Goal: Task Accomplishment & Management: Use online tool/utility

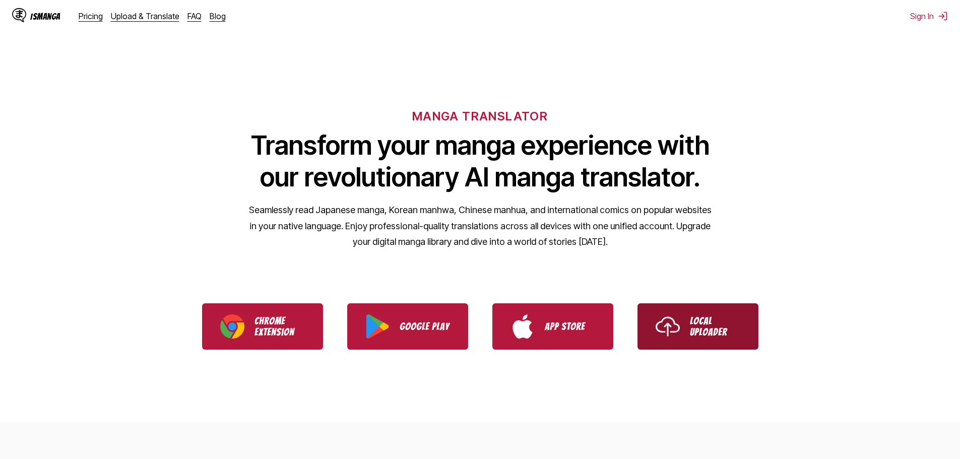
click at [679, 319] on img "Use IsManga Local Uploader" at bounding box center [668, 327] width 24 height 24
click at [681, 339] on link "Local Uploader" at bounding box center [698, 326] width 121 height 46
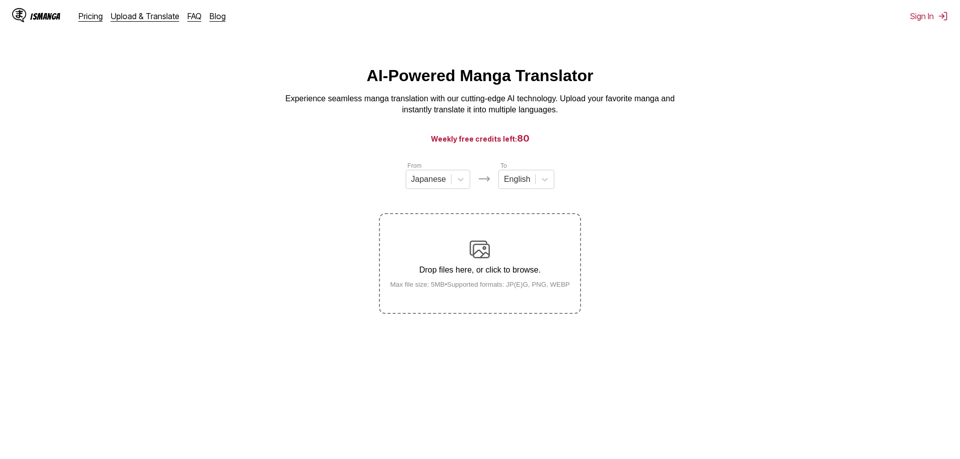
click at [506, 258] on div "Drop files here, or click to browse. Max file size: 5MB • Supported formats: JP…" at bounding box center [480, 263] width 196 height 49
click at [0, 0] on input "Drop files here, or click to browse. Max file size: 5MB • Supported formats: JP…" at bounding box center [0, 0] width 0 height 0
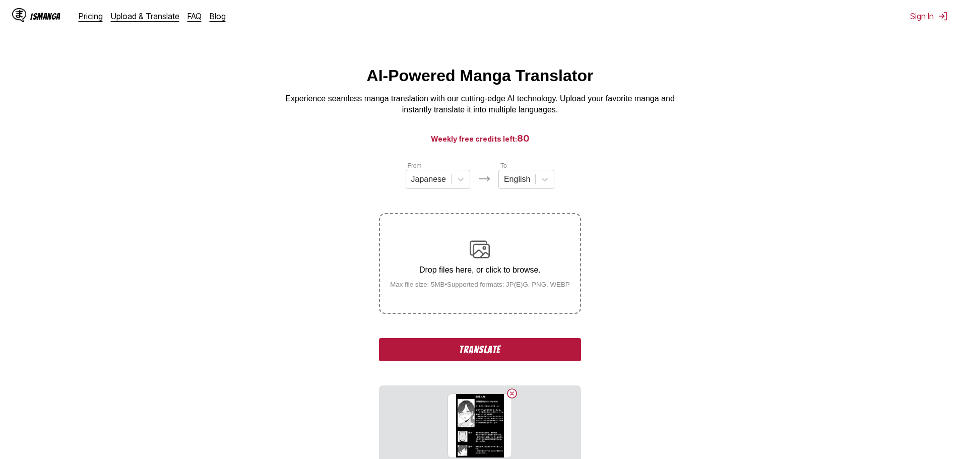
click at [503, 348] on button "Translate" at bounding box center [480, 349] width 202 height 23
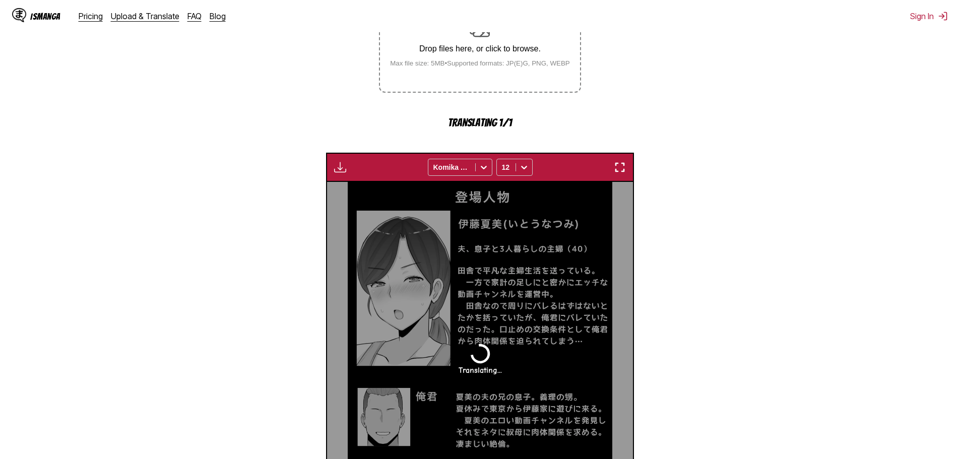
scroll to position [248, 0]
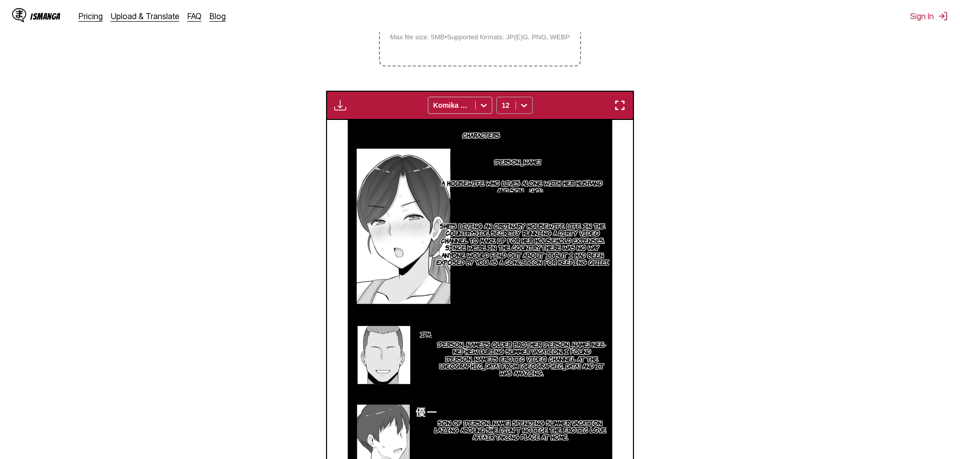
click at [527, 105] on icon at bounding box center [524, 105] width 10 height 10
click at [504, 160] on div "10" at bounding box center [515, 157] width 36 height 15
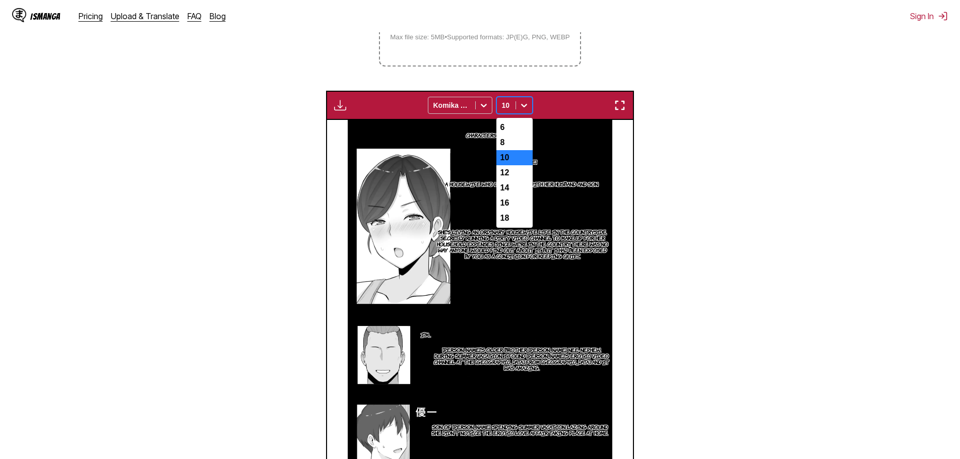
click at [528, 103] on icon at bounding box center [524, 105] width 10 height 10
click at [501, 191] on div "14" at bounding box center [515, 187] width 36 height 15
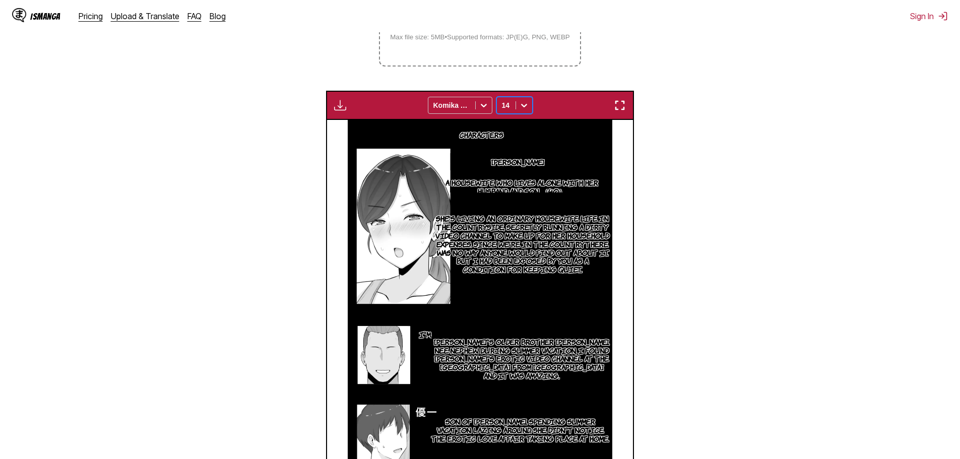
click at [530, 105] on div at bounding box center [524, 105] width 16 height 16
click at [514, 127] on div "6" at bounding box center [515, 127] width 36 height 15
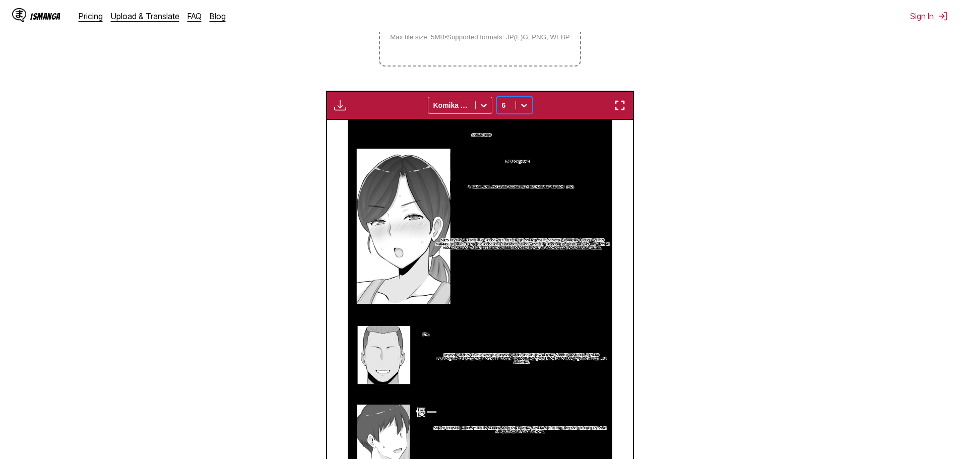
click at [524, 103] on icon at bounding box center [524, 105] width 10 height 10
click at [512, 159] on div "10" at bounding box center [515, 157] width 36 height 15
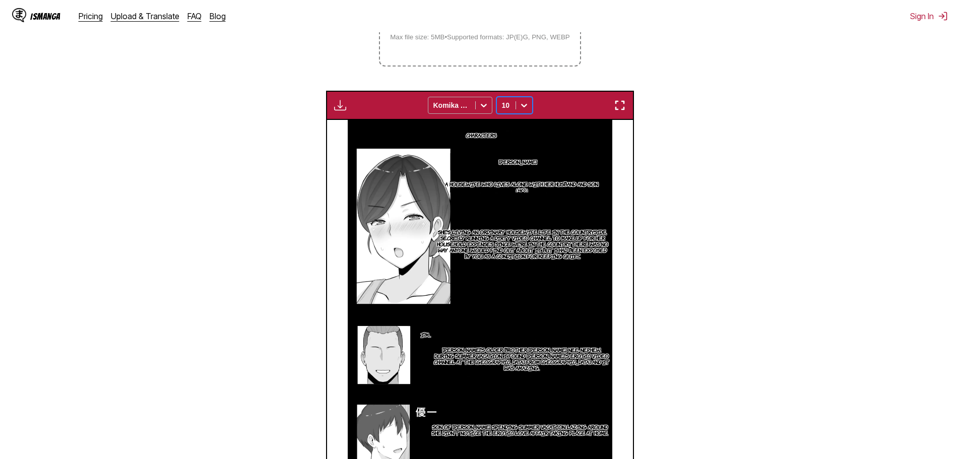
click at [487, 107] on icon at bounding box center [484, 105] width 10 height 10
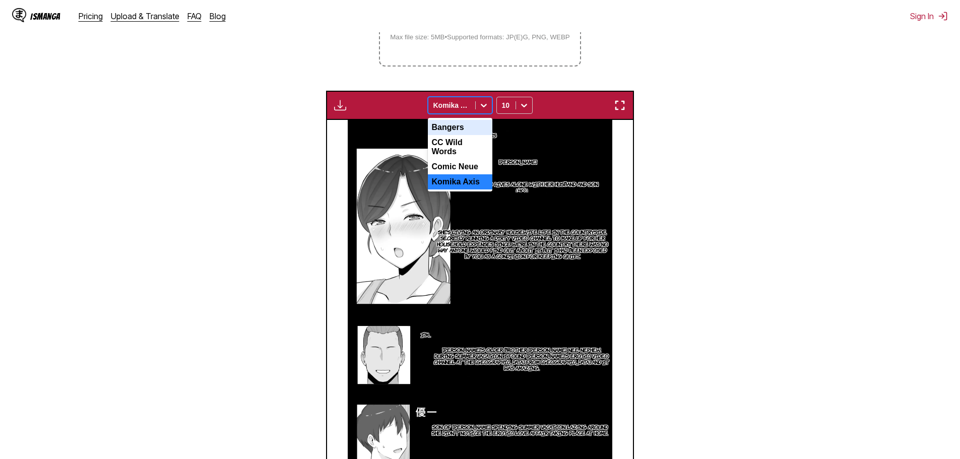
click at [469, 133] on div "Bangers" at bounding box center [460, 127] width 65 height 15
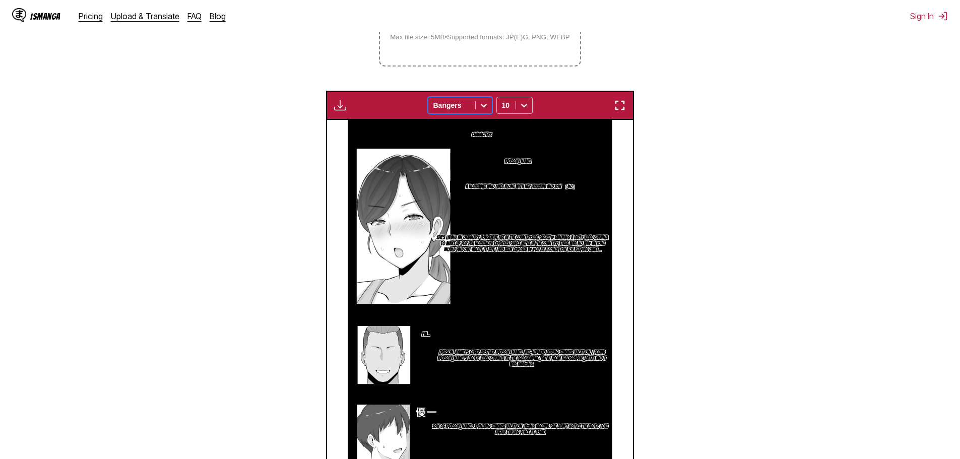
click at [483, 106] on icon at bounding box center [484, 105] width 10 height 10
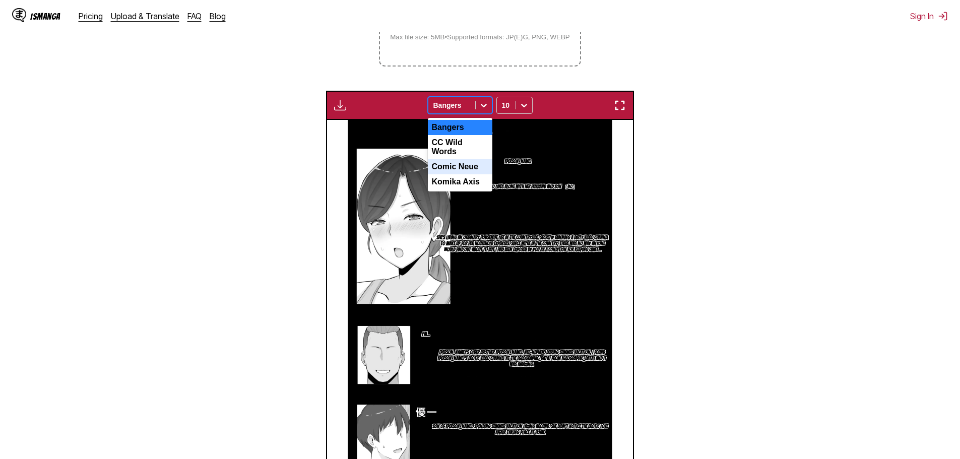
click at [465, 163] on div "Comic Neue" at bounding box center [460, 166] width 65 height 15
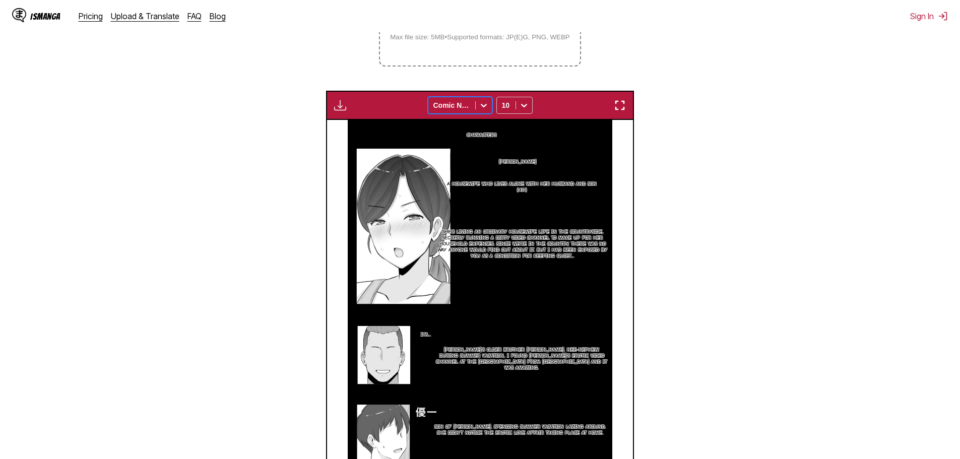
click at [484, 106] on icon at bounding box center [484, 105] width 10 height 10
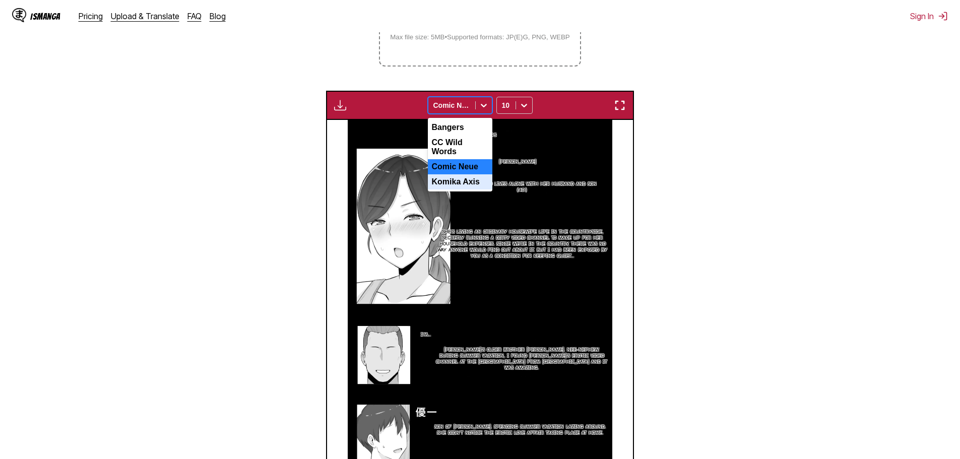
click at [459, 177] on div "Komika Axis" at bounding box center [460, 181] width 65 height 15
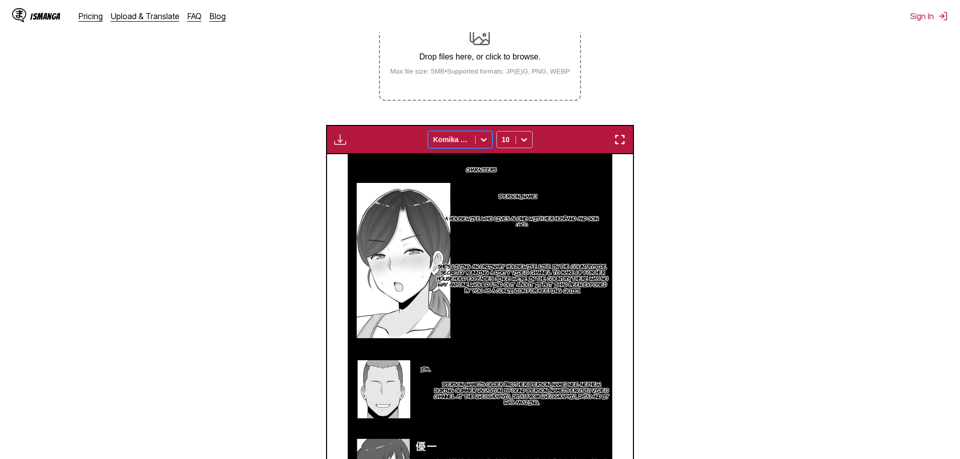
scroll to position [183, 0]
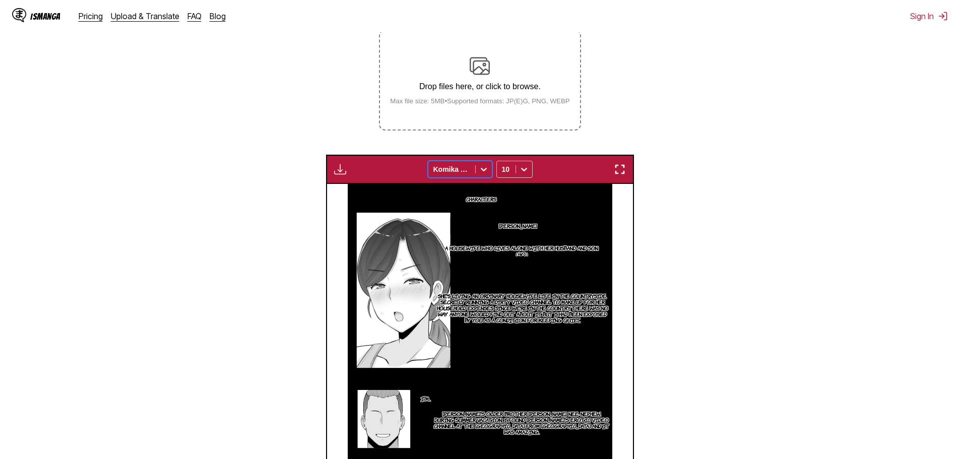
click at [485, 172] on icon at bounding box center [484, 169] width 10 height 10
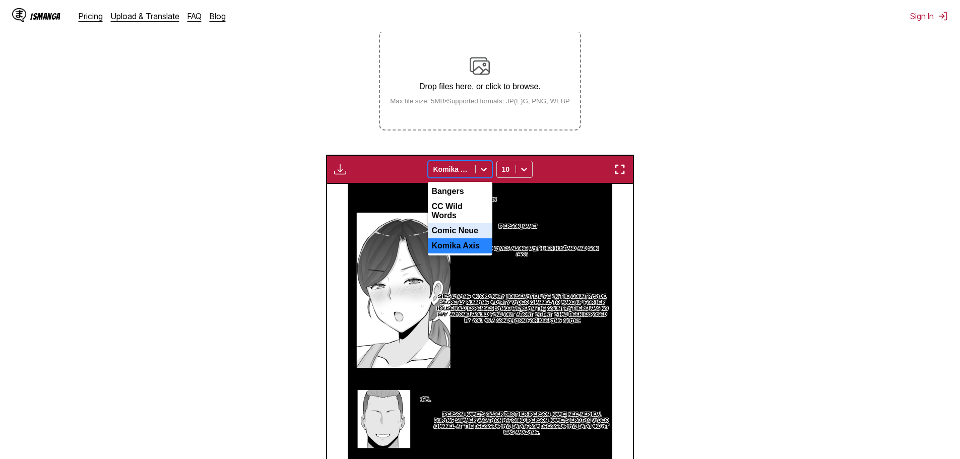
click at [471, 223] on div "Comic Neue" at bounding box center [460, 230] width 65 height 15
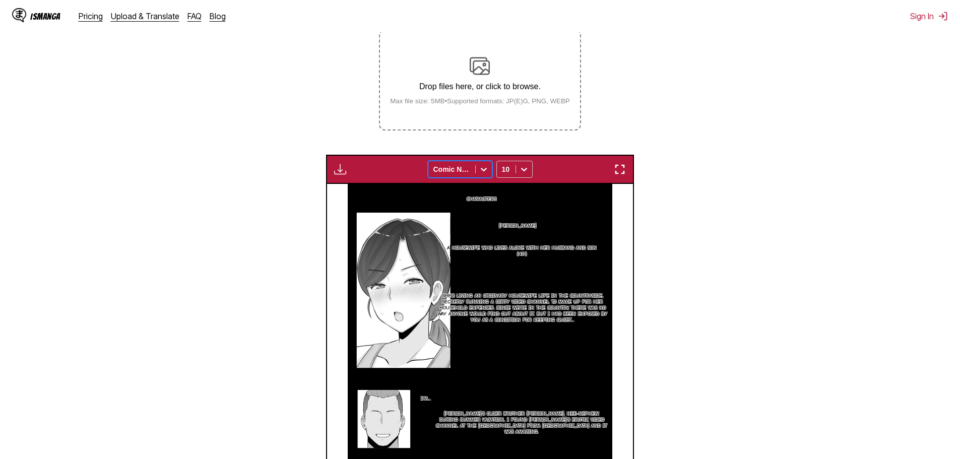
click at [483, 173] on icon at bounding box center [484, 169] width 10 height 10
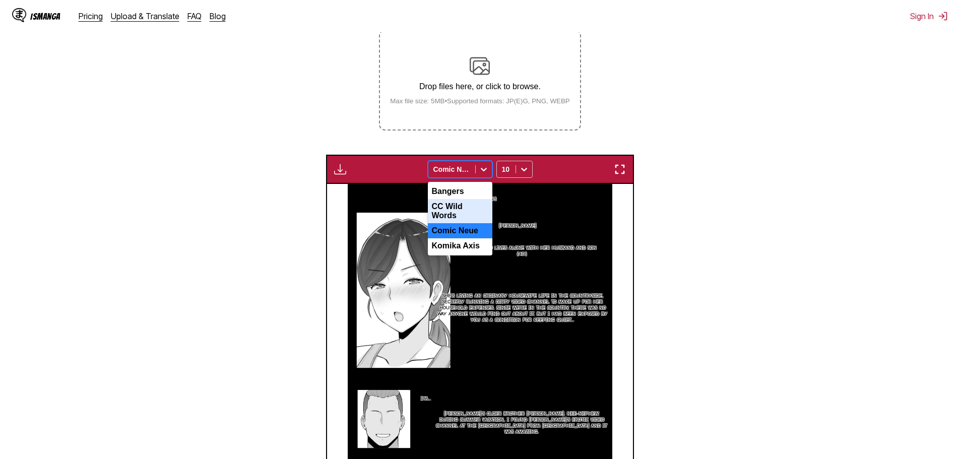
click at [466, 209] on div "CC Wild Words" at bounding box center [460, 211] width 65 height 24
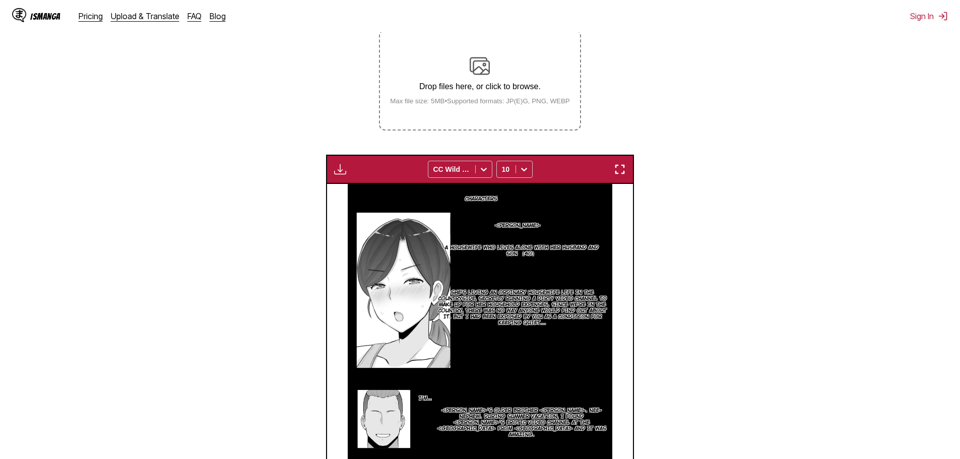
click at [709, 216] on section "From Japanese To English Drop files here, or click to browse. Max file size: 5M…" at bounding box center [480, 271] width 944 height 588
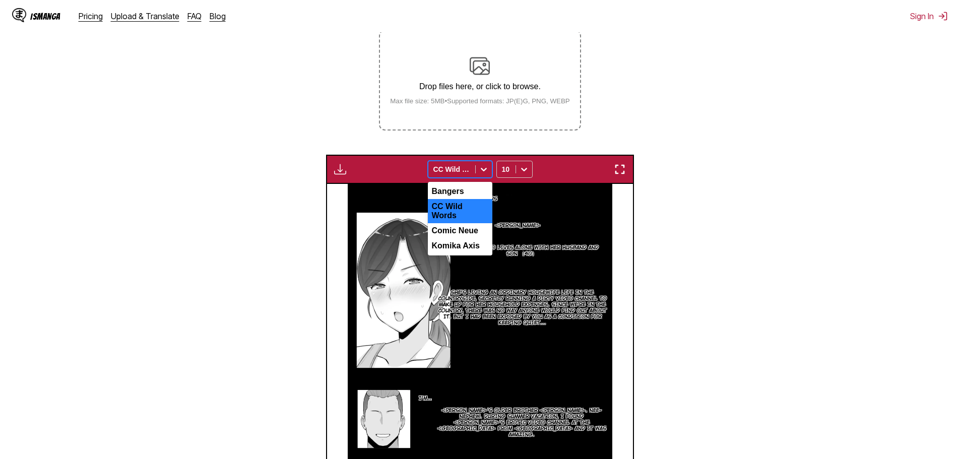
click at [480, 174] on icon at bounding box center [484, 169] width 10 height 10
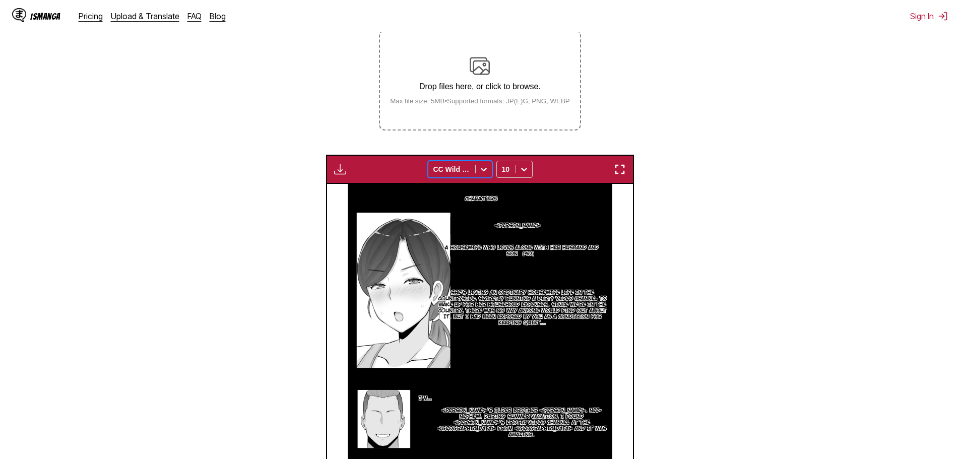
click at [480, 173] on icon at bounding box center [484, 169] width 10 height 10
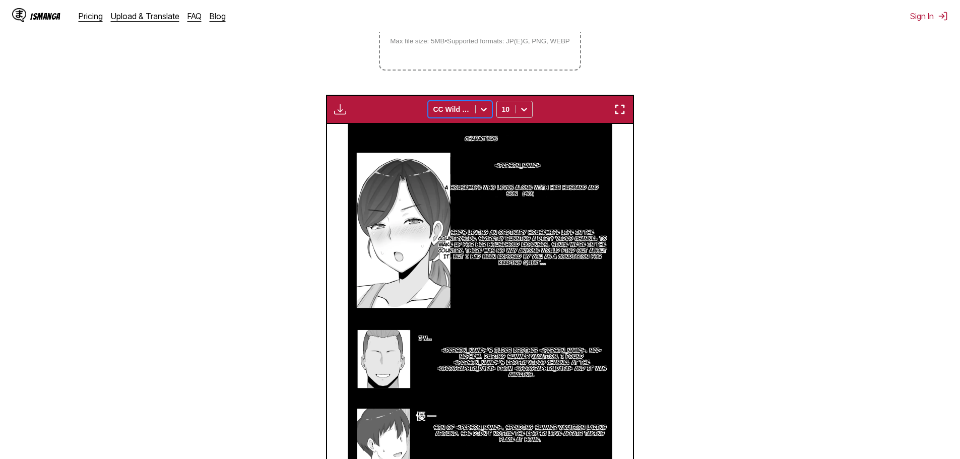
scroll to position [234, 0]
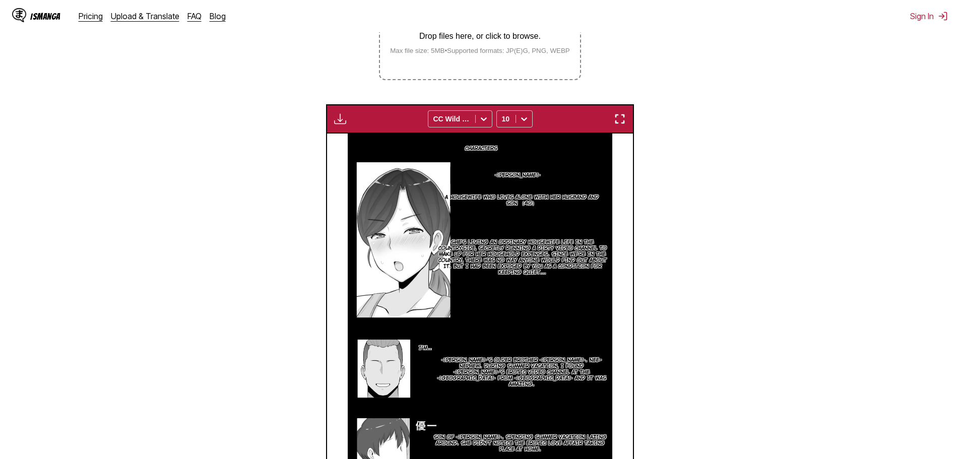
click at [118, 106] on section "From Japanese To English Drop files here, or click to browse. Max file size: 5M…" at bounding box center [480, 221] width 944 height 588
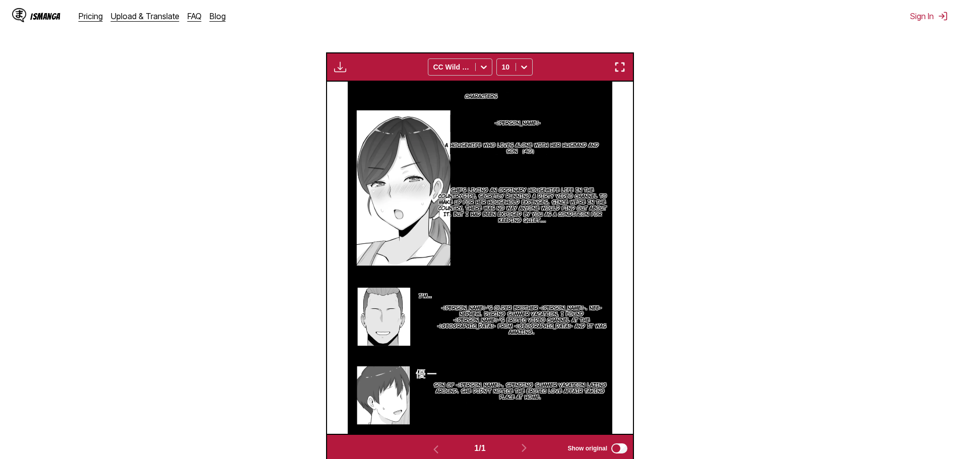
scroll to position [284, 0]
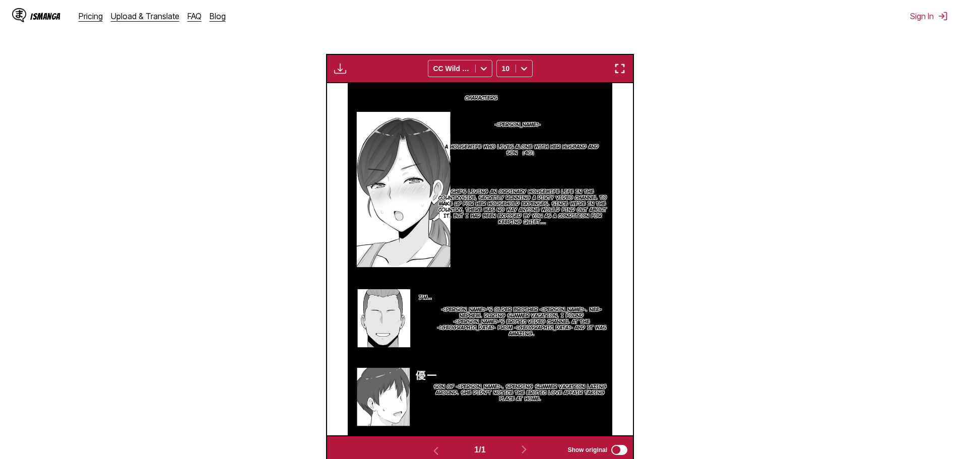
click at [489, 218] on p "She's living an ordinary housewife life in the countryside, secretly running a …" at bounding box center [523, 207] width 178 height 40
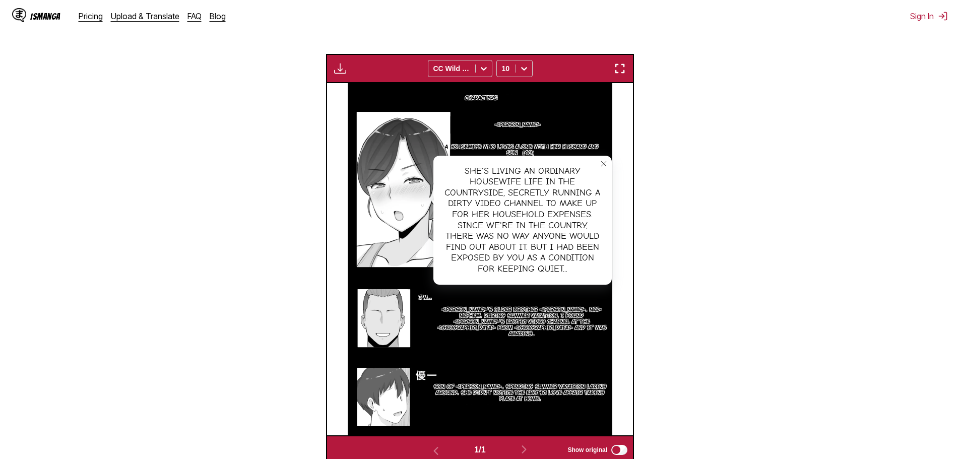
click at [604, 162] on icon "close-tooltip" at bounding box center [603, 163] width 7 height 7
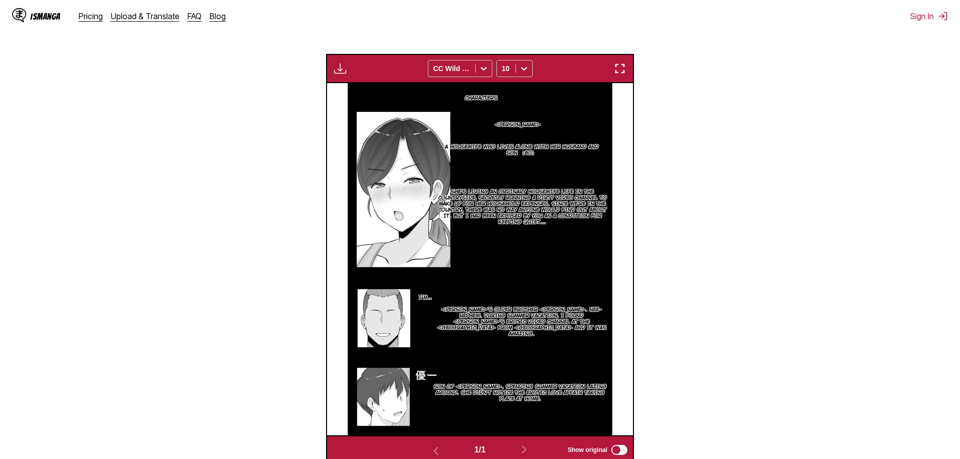
click at [496, 325] on p "Natsumi's older brother Son. Nee-nephew. During summer vacation, I found Natsum…" at bounding box center [522, 322] width 180 height 34
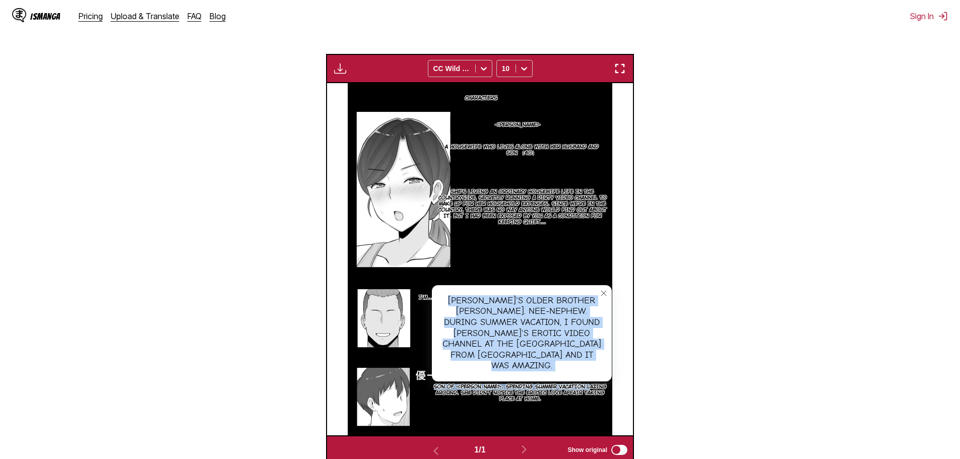
drag, startPoint x: 454, startPoint y: 299, endPoint x: 585, endPoint y: 375, distance: 151.1
click at [585, 375] on article "Characters Natsumi ITO A housewife who lives alone with her husband and son （40…" at bounding box center [480, 259] width 264 height 352
click at [606, 292] on icon "close-tooltip" at bounding box center [603, 293] width 7 height 7
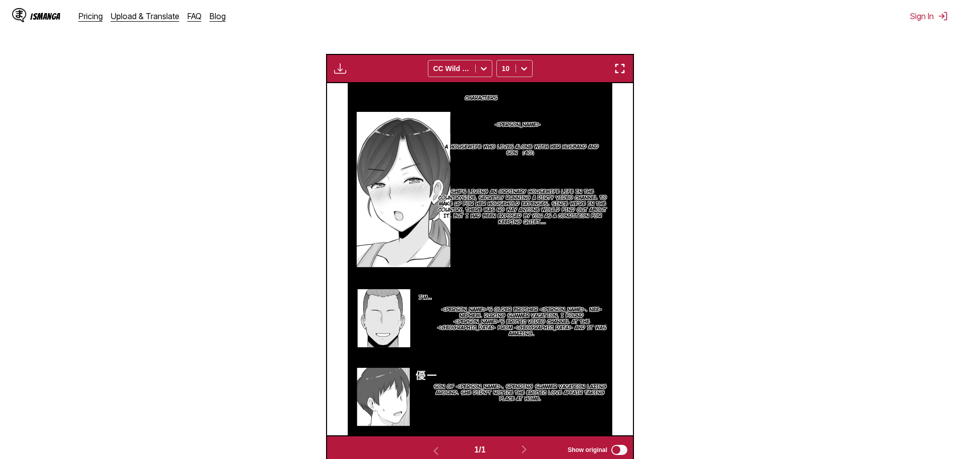
click at [514, 395] on p "Son of Natsumi. Spending summer vacation lazing around. She didn't notice the e…" at bounding box center [520, 393] width 183 height 22
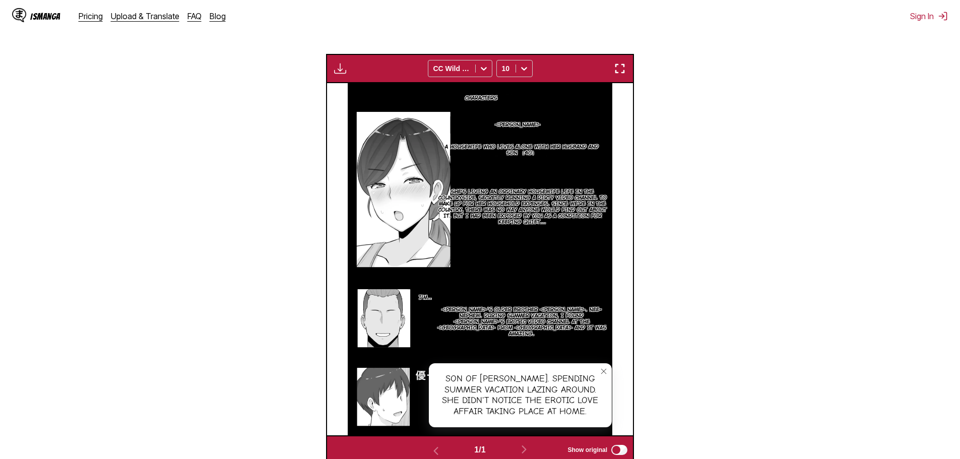
click at [604, 370] on icon "close-tooltip" at bounding box center [603, 371] width 7 height 7
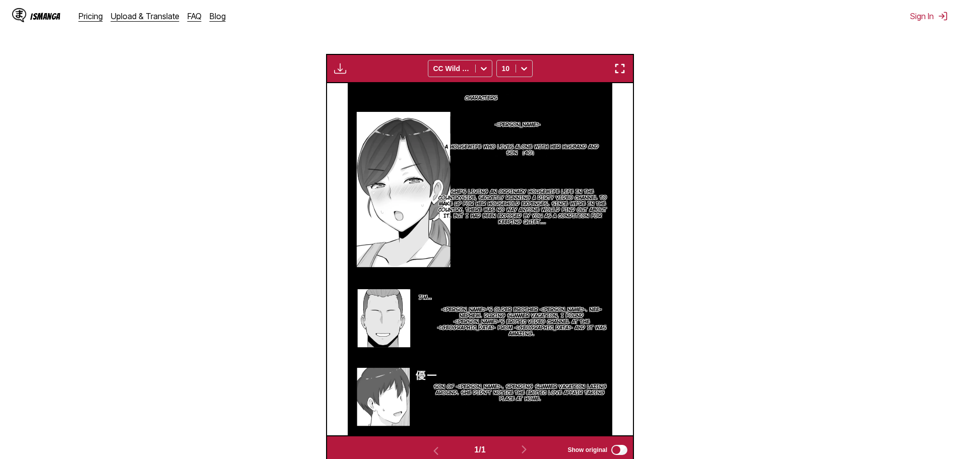
click at [475, 319] on p "Natsumi's older brother Son. Nee-nephew. During summer vacation, I found Natsum…" at bounding box center [522, 322] width 180 height 34
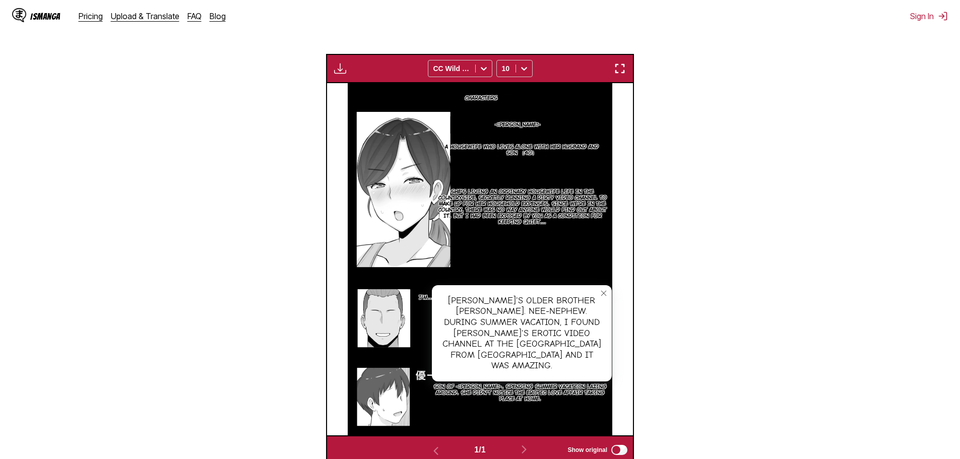
click at [425, 295] on p "I'm..." at bounding box center [426, 298] width 19 height 10
click at [601, 296] on icon "close-tooltip" at bounding box center [603, 293] width 7 height 7
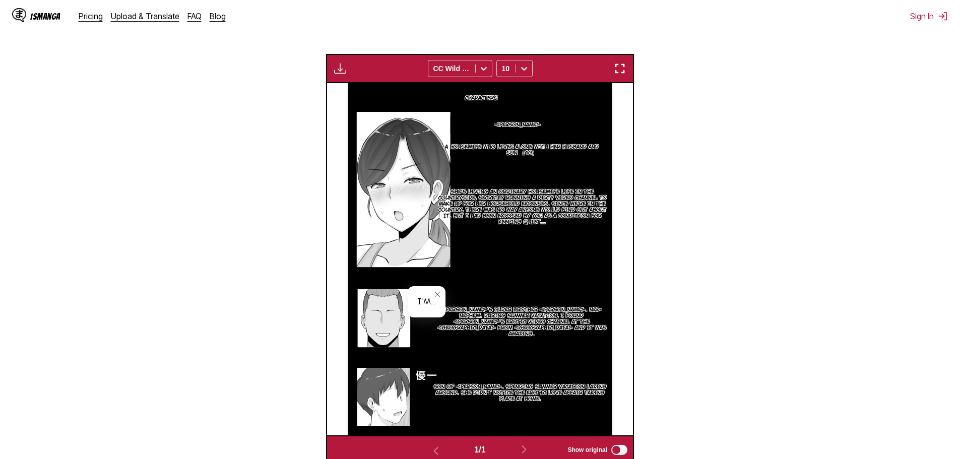
click at [438, 296] on icon "close-tooltip" at bounding box center [437, 294] width 7 height 7
